Goal: Task Accomplishment & Management: Complete application form

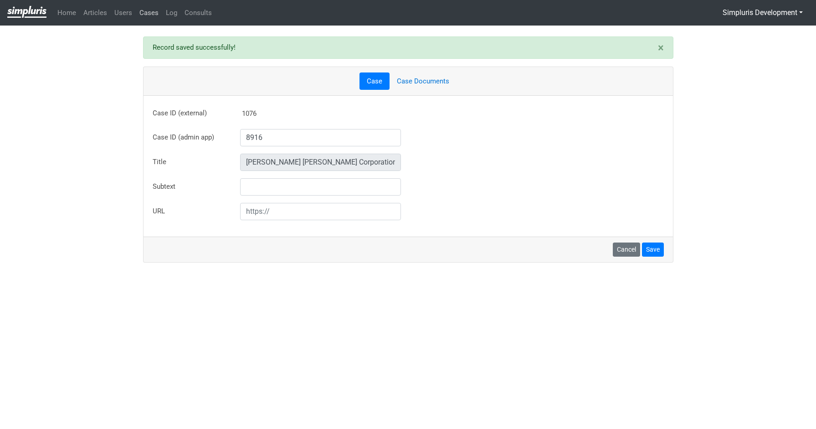
click at [147, 10] on link "Cases" at bounding box center [149, 13] width 26 height 18
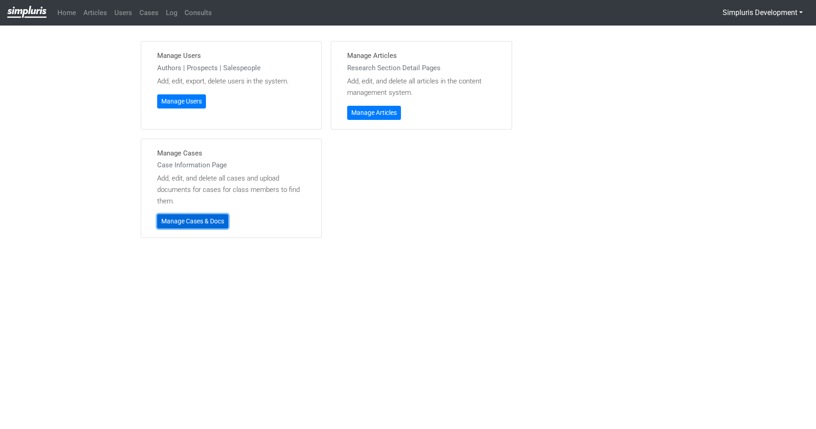
click at [197, 224] on link "Manage Cases & Docs" at bounding box center [192, 221] width 71 height 14
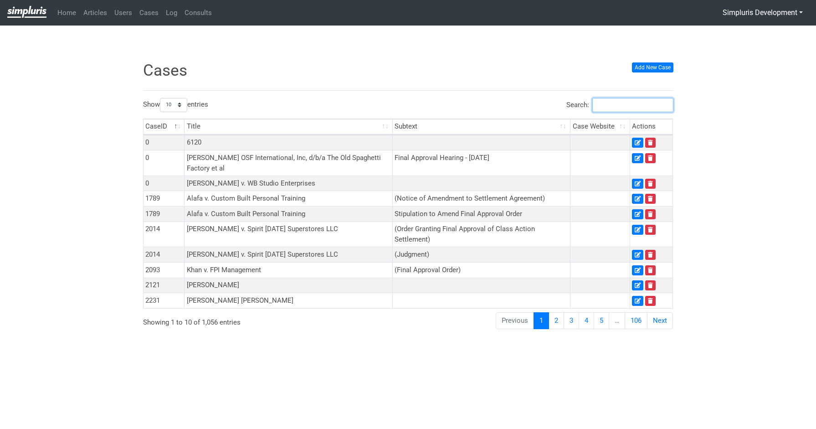
click at [622, 107] on input "Search:" at bounding box center [632, 105] width 81 height 14
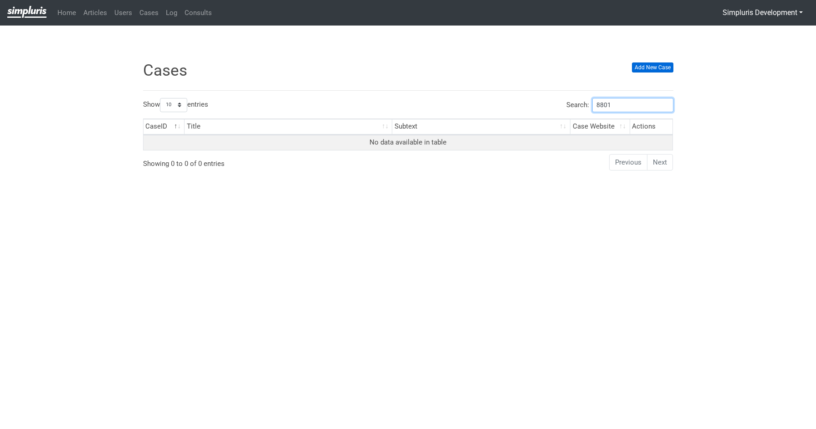
type input "8801"
click at [657, 71] on link "Add New Case" at bounding box center [652, 67] width 41 height 10
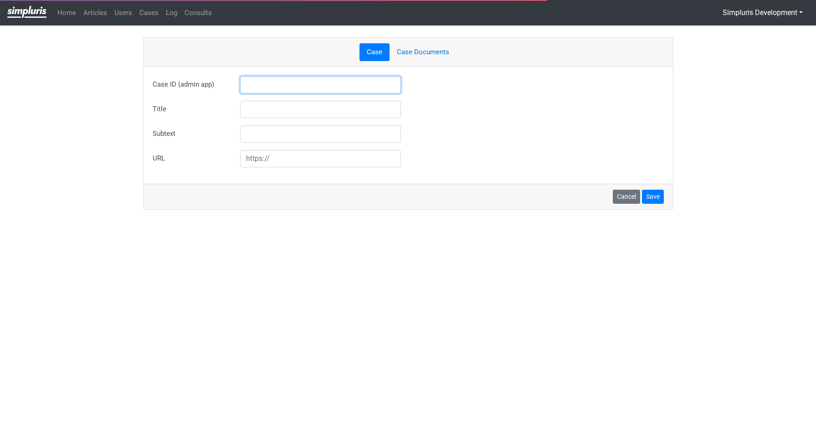
click at [312, 84] on input "text" at bounding box center [320, 84] width 161 height 17
type input "8801"
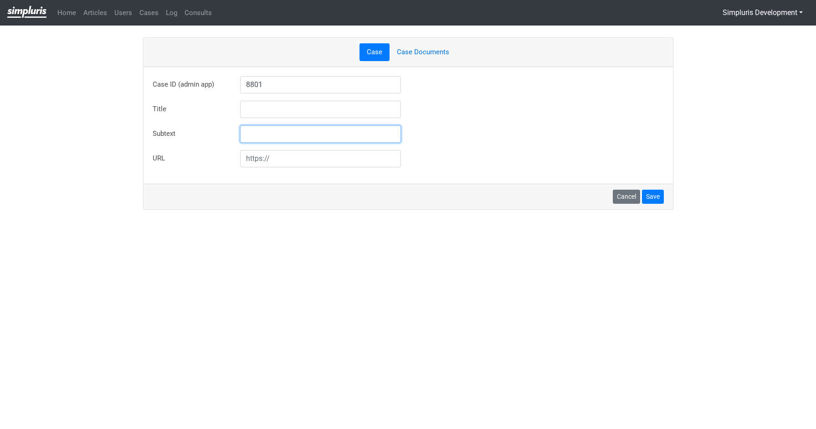
type input "MICHAEL GARCIA AND MIGUEL MARTINEZ, JR. V. ONTARIO REFRIGERATION SERVICES, INC."
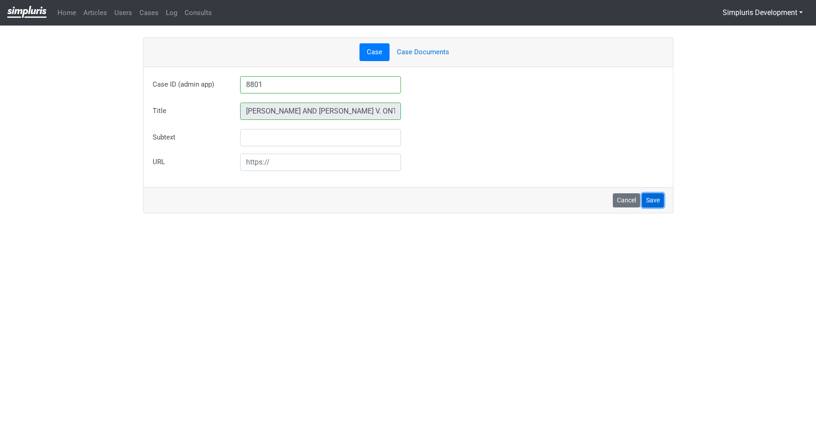
click at [648, 200] on button "Save" at bounding box center [653, 200] width 22 height 14
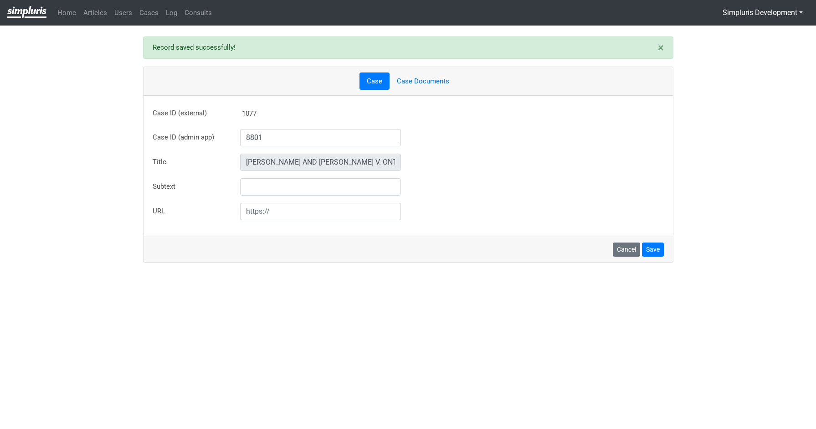
click at [423, 80] on link "Case Documents" at bounding box center [423, 81] width 67 height 18
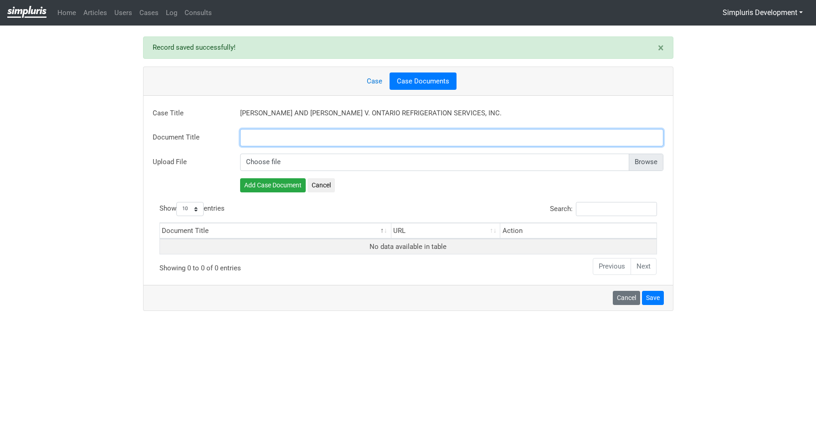
click at [286, 137] on input "text" at bounding box center [452, 137] width 424 height 17
paste input "Settlement Agreement"
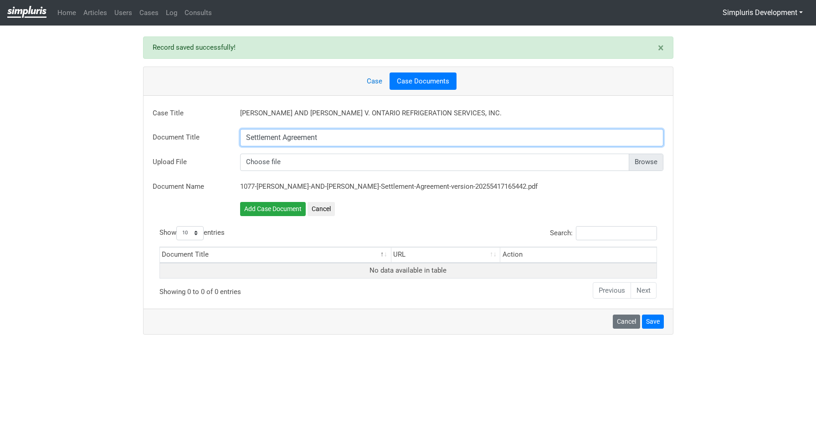
type input "Settlement Agreement"
click at [653, 165] on input "file" at bounding box center [452, 162] width 424 height 17
type input "C:\fakepath\[PERSON_NAME] v ORS - Class Action and PAGA Settlement Agreement_fu…"
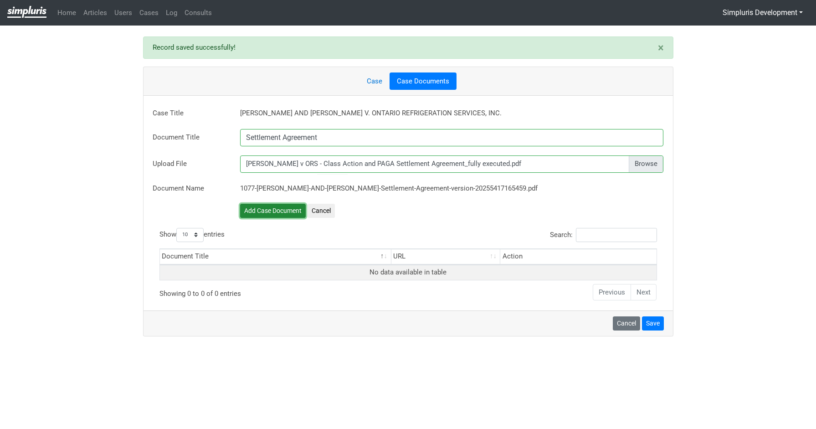
click at [278, 211] on button "Add Case Document" at bounding box center [273, 211] width 66 height 14
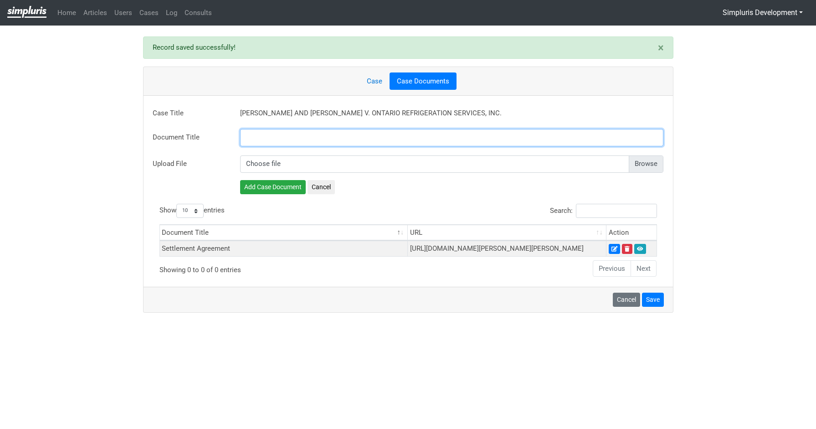
click at [283, 139] on input "text" at bounding box center [452, 137] width 424 height 17
paste input "Preliminary Approval Order"
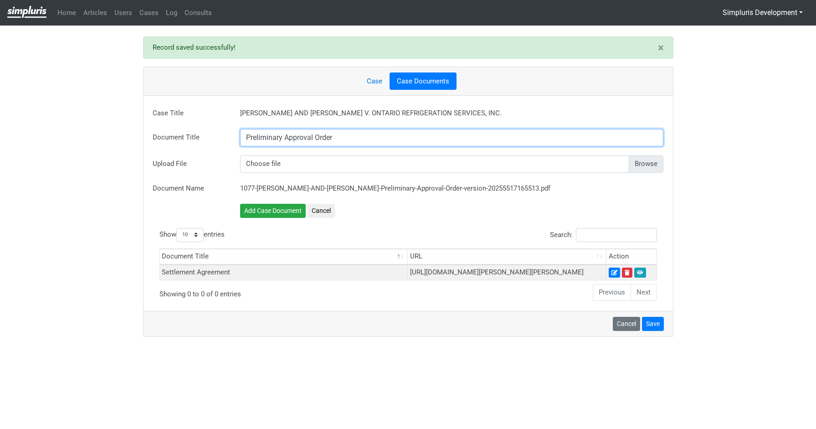
type input "Preliminary Approval Order"
click at [643, 167] on input "file" at bounding box center [452, 163] width 424 height 17
type input "C:\fakepath\[DATE] ORDER MPA_ORS.pdf"
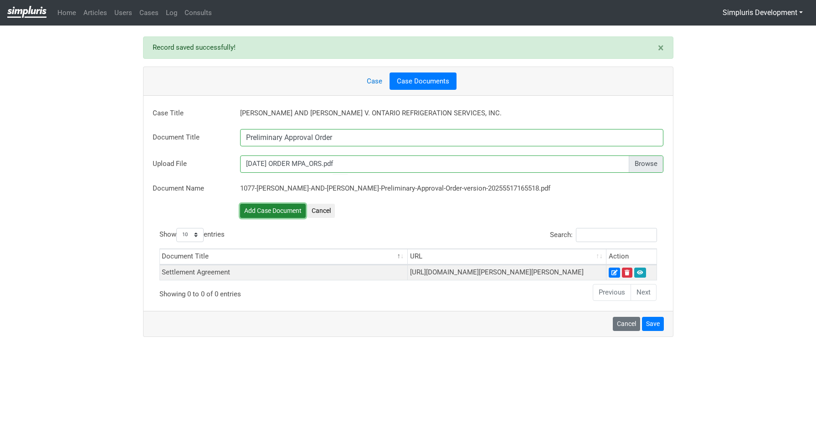
click at [275, 207] on button "Add Case Document" at bounding box center [273, 211] width 66 height 14
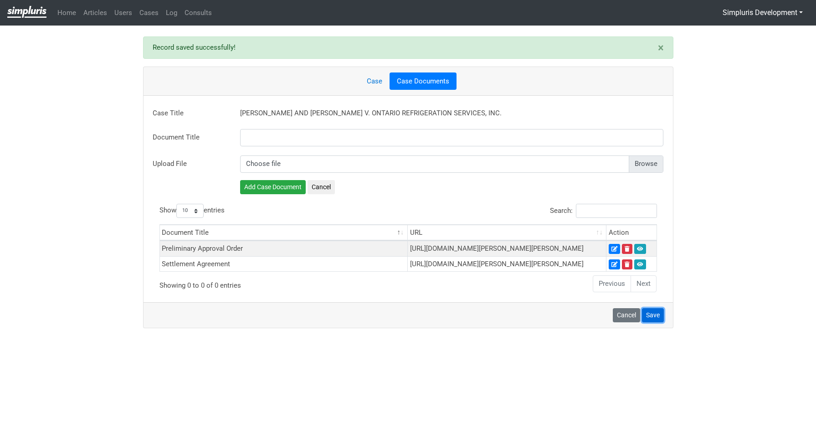
click at [652, 322] on button "Save" at bounding box center [653, 315] width 22 height 14
